Goal: Check status: Check status

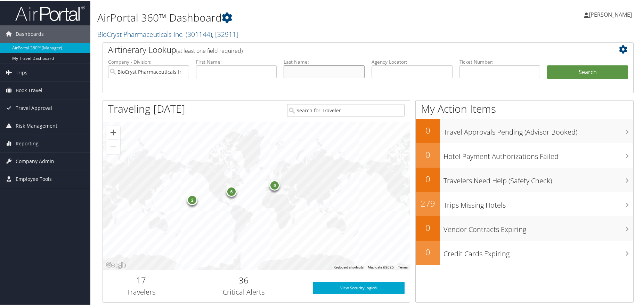
click at [296, 68] on input "text" at bounding box center [324, 71] width 81 height 13
type input "gayer"
click at [547, 65] on button "Search" at bounding box center [587, 72] width 81 height 14
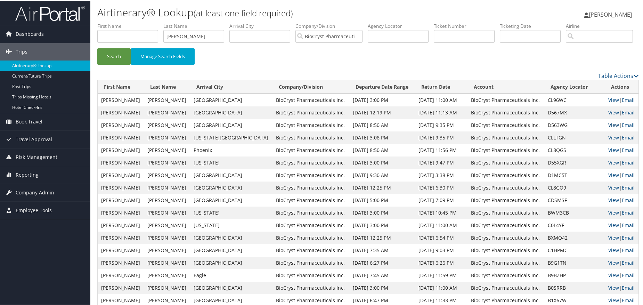
click at [608, 128] on link "View" at bounding box center [613, 124] width 11 height 7
click at [608, 115] on link "View" at bounding box center [613, 111] width 11 height 7
click at [609, 103] on link "View" at bounding box center [613, 99] width 11 height 7
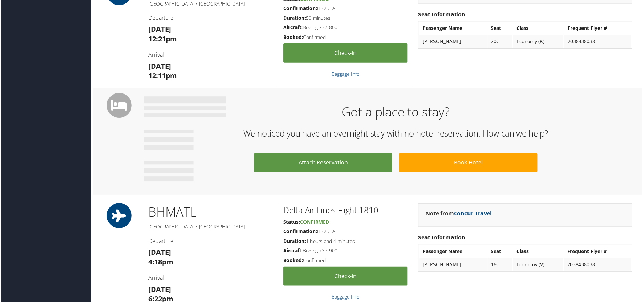
scroll to position [377, 0]
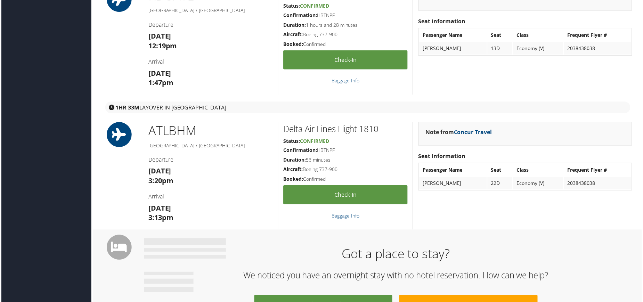
scroll to position [134, 0]
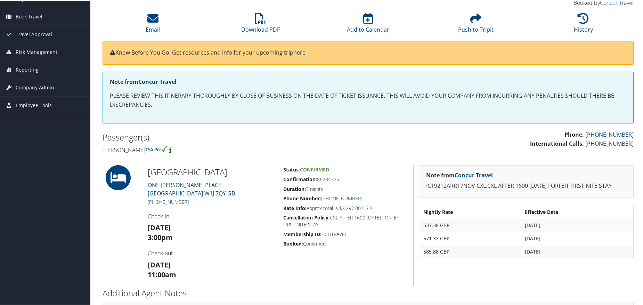
scroll to position [69, 0]
